Goal: Task Accomplishment & Management: Manage account settings

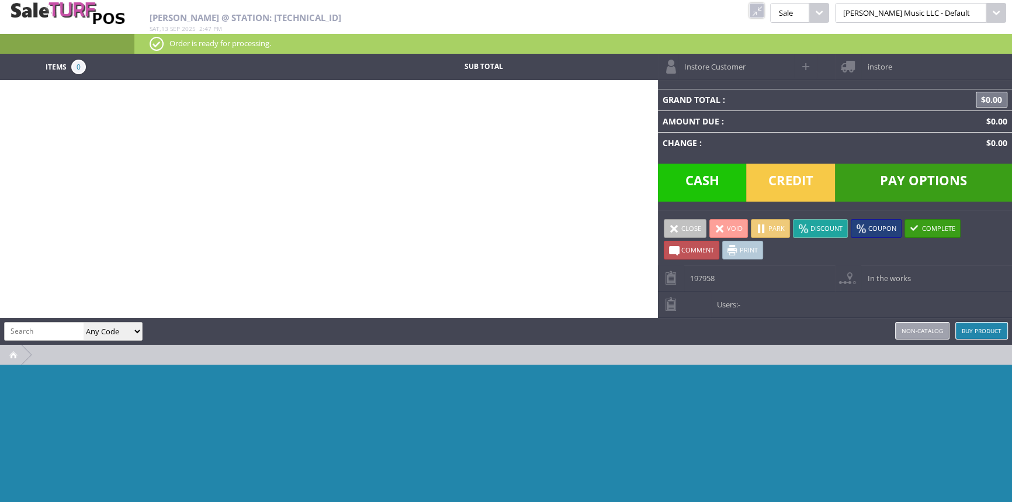
click at [764, 13] on link at bounding box center [756, 10] width 15 height 15
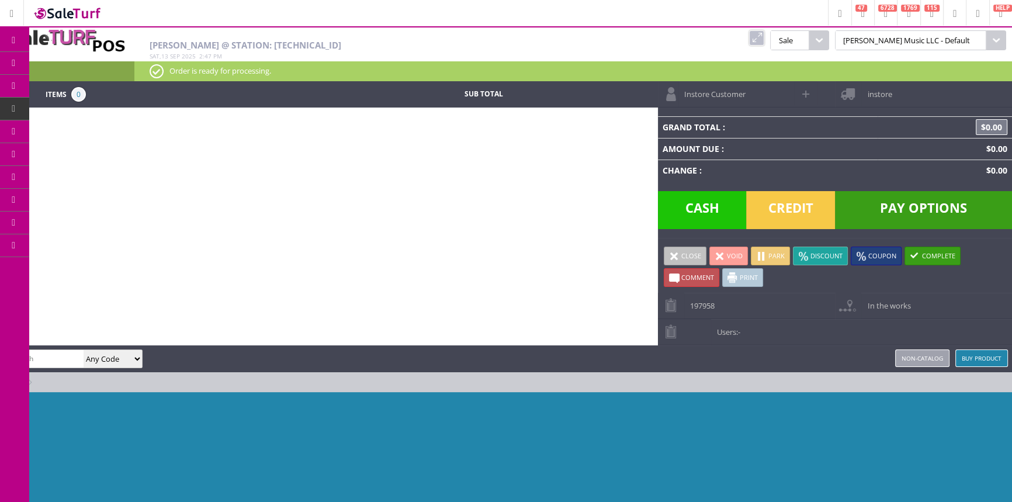
click at [6, 67] on link "Item Data" at bounding box center [14, 63] width 29 height 23
click at [109, 63] on link "Products" at bounding box center [90, 63] width 123 height 23
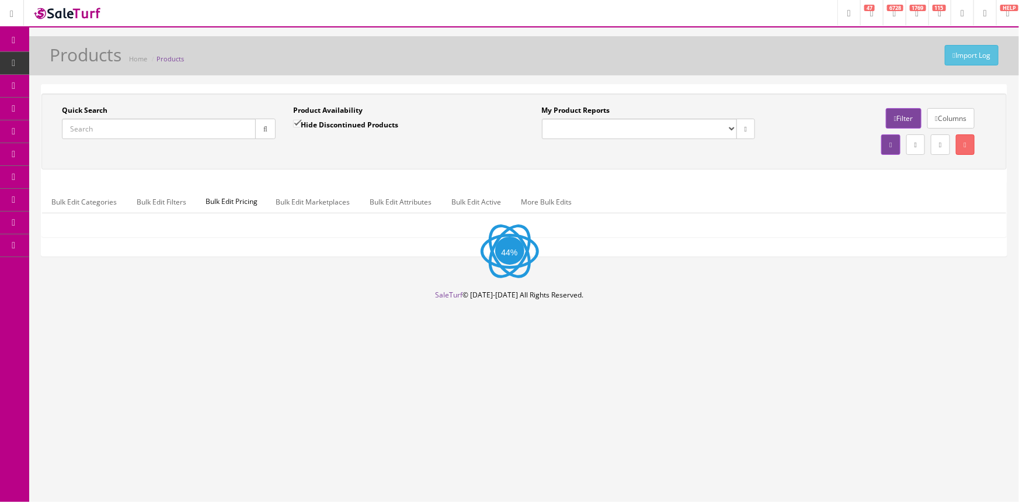
click at [156, 119] on input "Quick Search" at bounding box center [159, 129] width 194 height 20
paste input "EC35559CHVGH1-23111512372"
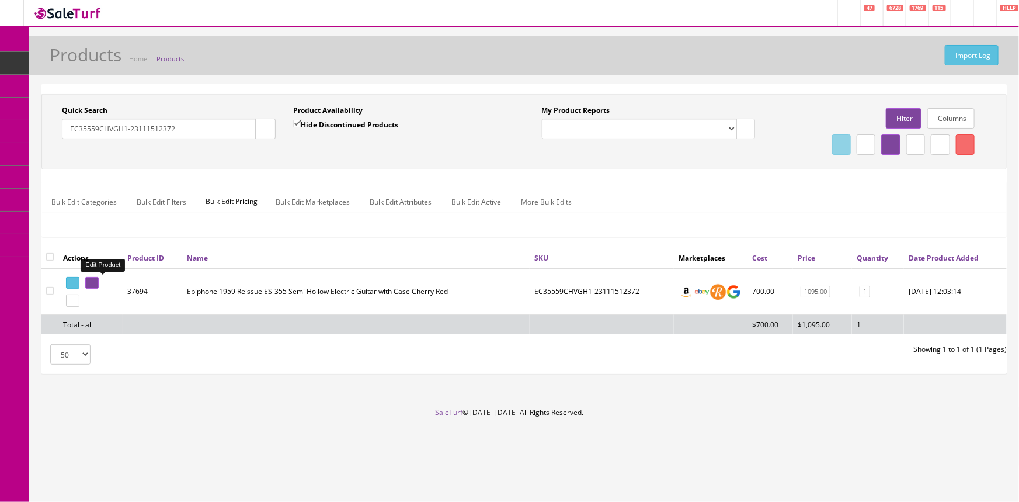
type input "EC35559CHVGH1-23111512372"
click at [91, 283] on icon at bounding box center [90, 283] width 2 height 6
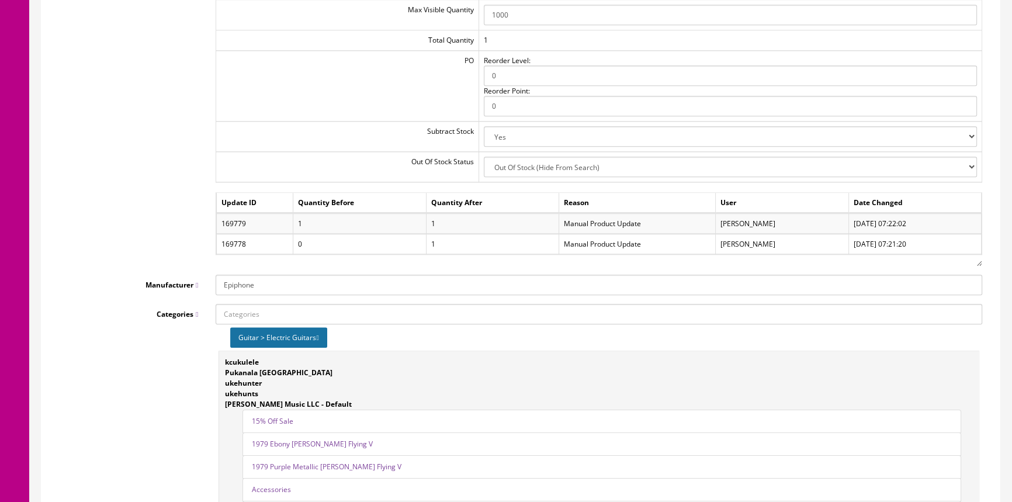
scroll to position [1327, 0]
